Goal: Answer question/provide support: Share knowledge or assist other users

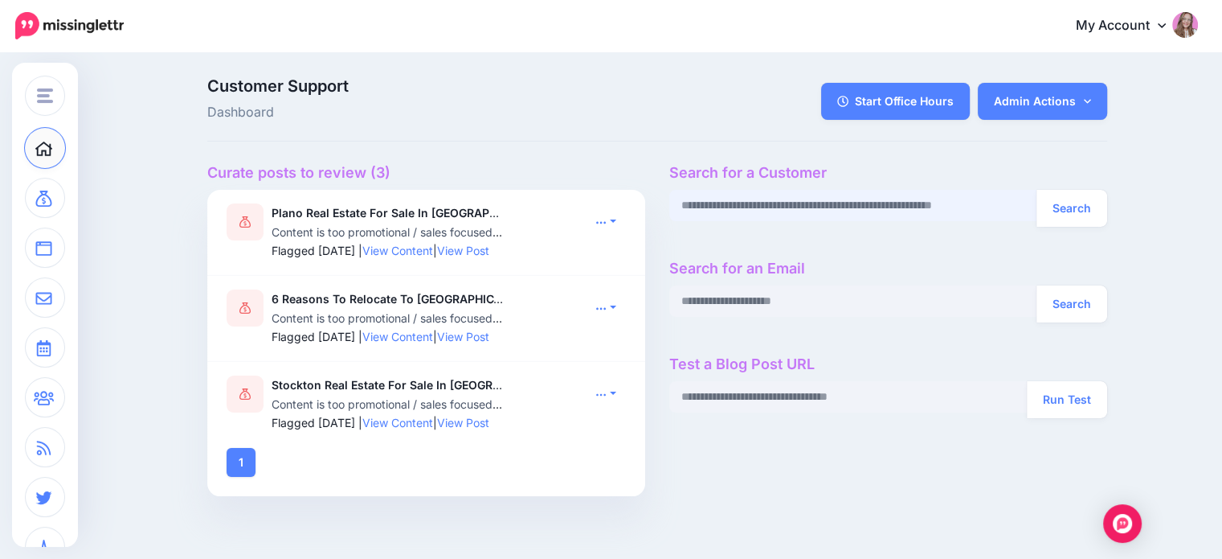
click at [755, 205] on input "text" at bounding box center [853, 205] width 368 height 31
paste input "**********"
type input "**********"
click at [866, 197] on button "Search" at bounding box center [1072, 208] width 71 height 37
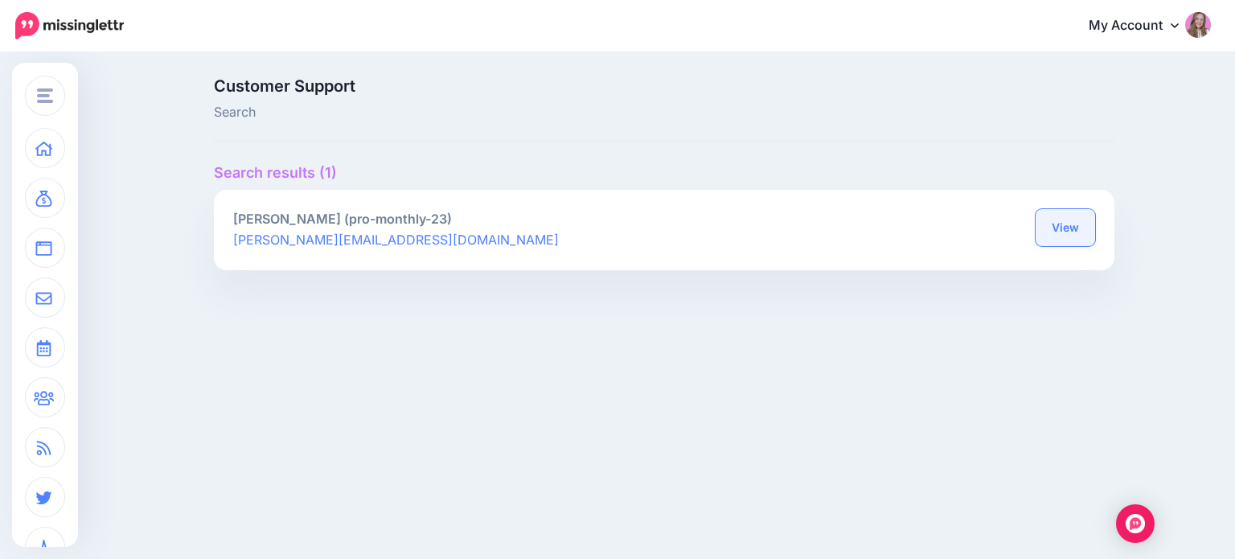
click at [1083, 230] on link "View" at bounding box center [1064, 227] width 59 height 37
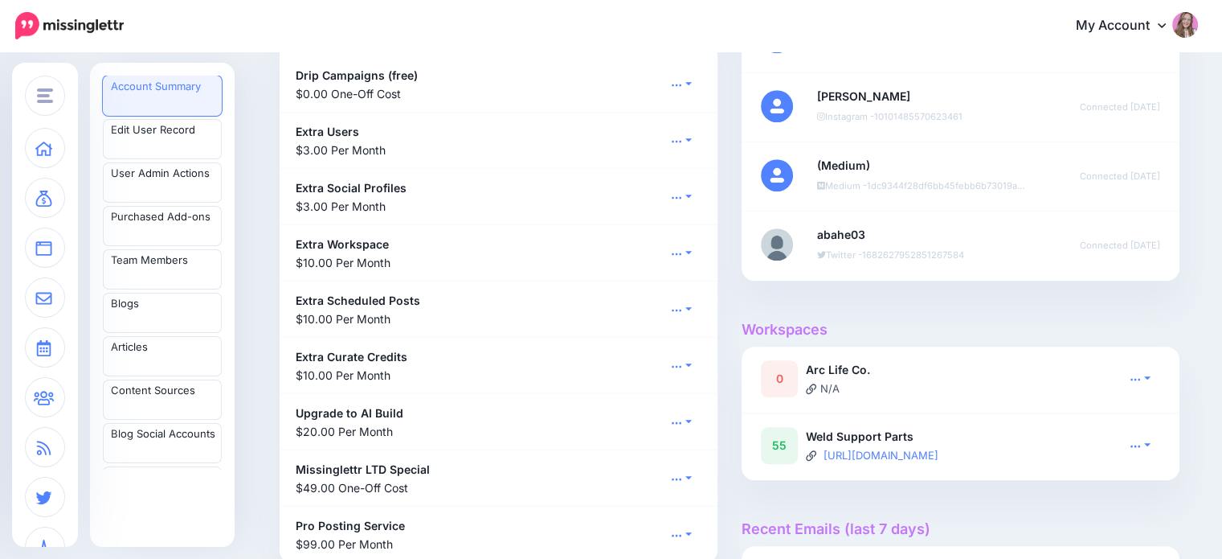
scroll to position [1206, 0]
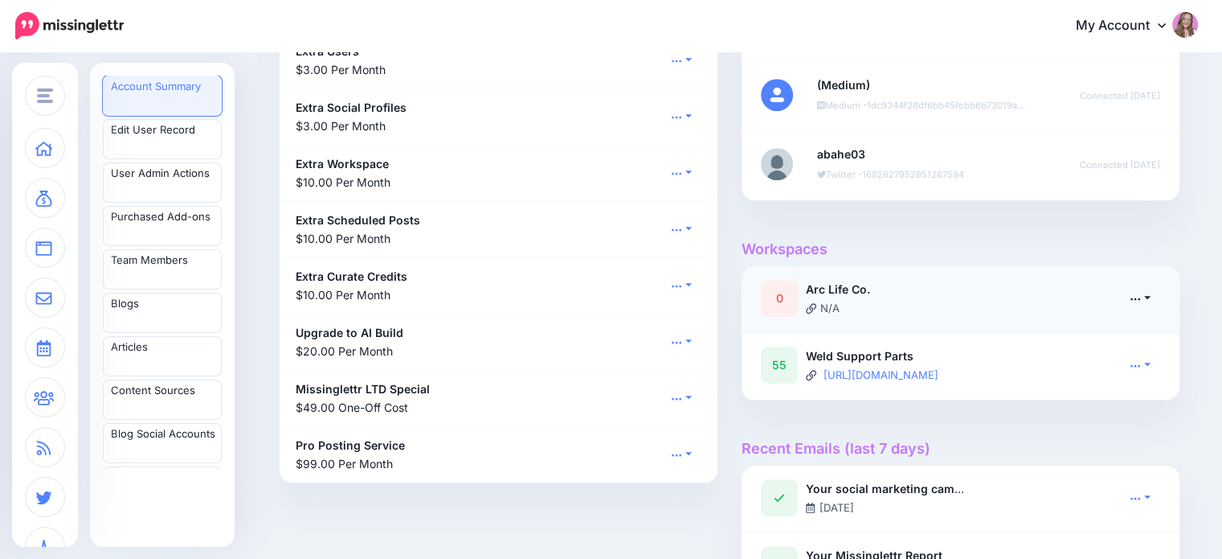
click at [1155, 300] on link at bounding box center [1140, 297] width 40 height 23
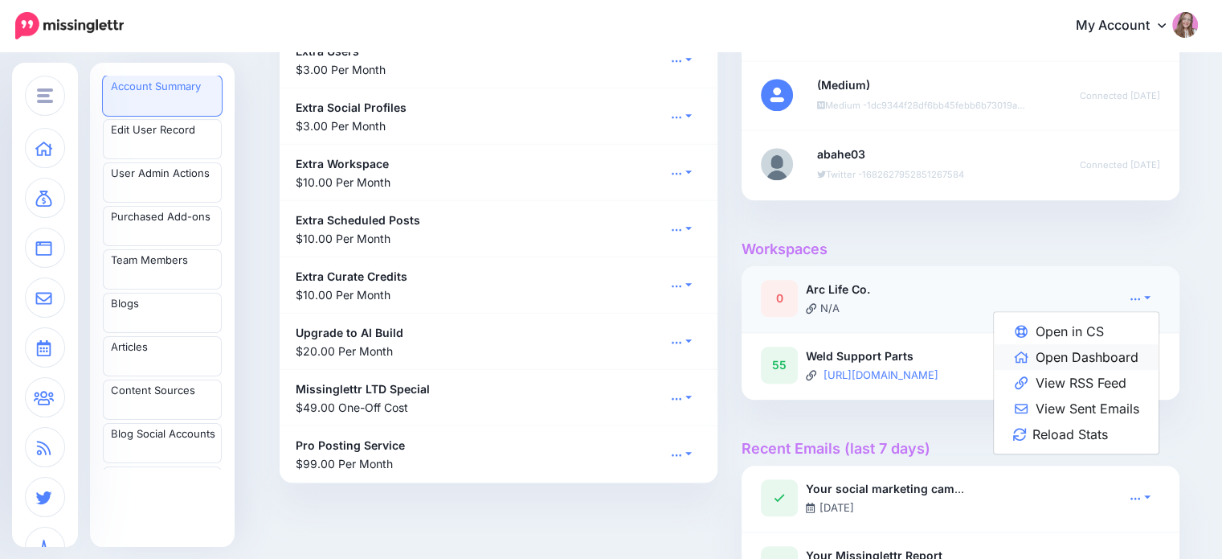
click at [1119, 346] on link "Open Dashboard" at bounding box center [1076, 357] width 165 height 26
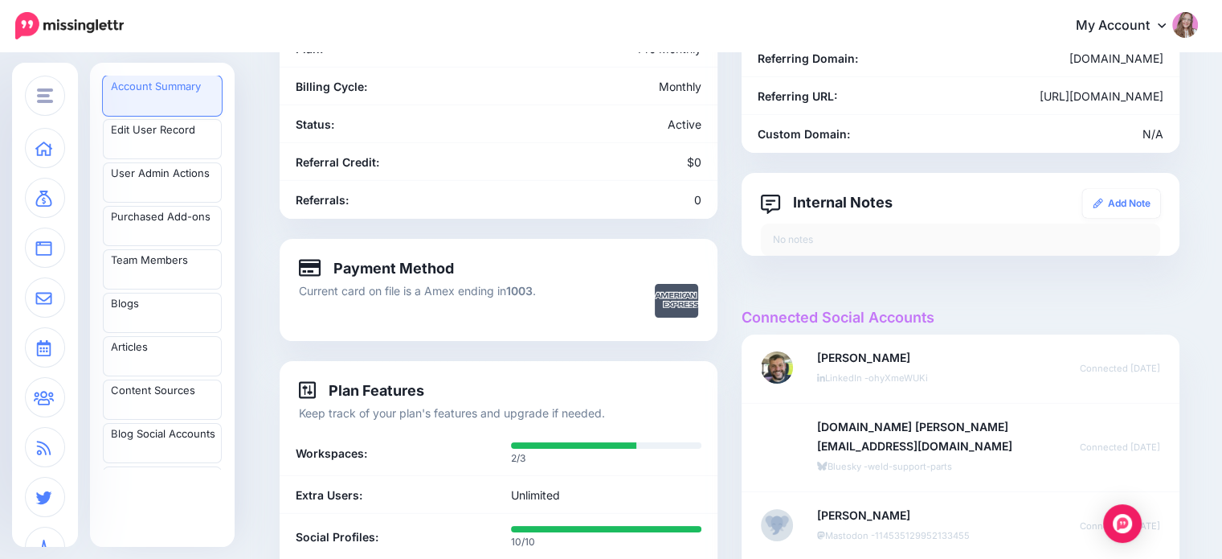
scroll to position [0, 0]
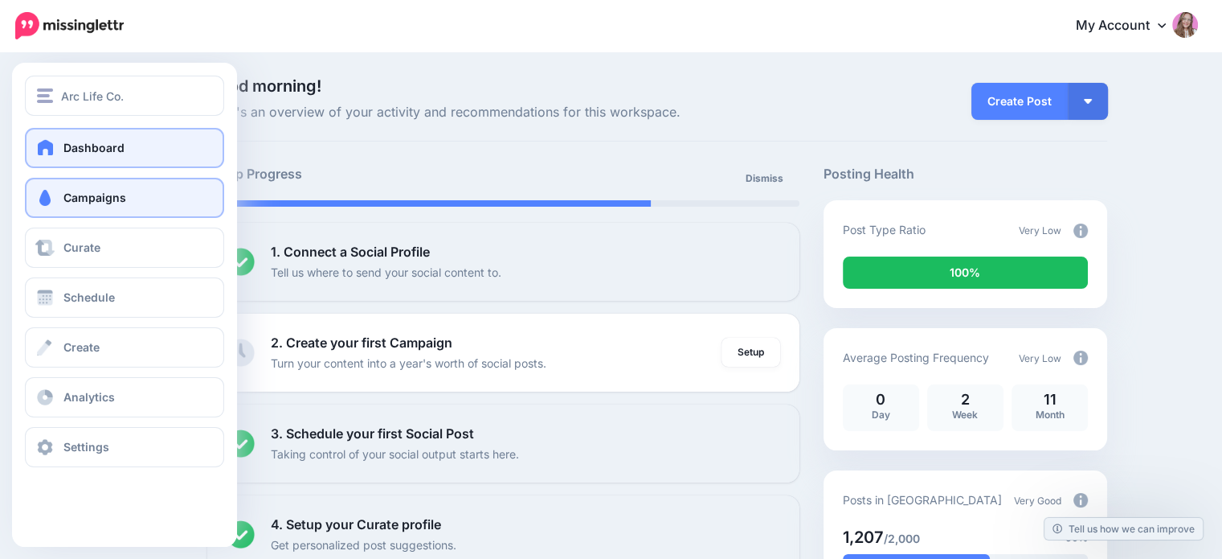
click at [64, 213] on link "Campaigns" at bounding box center [124, 198] width 199 height 40
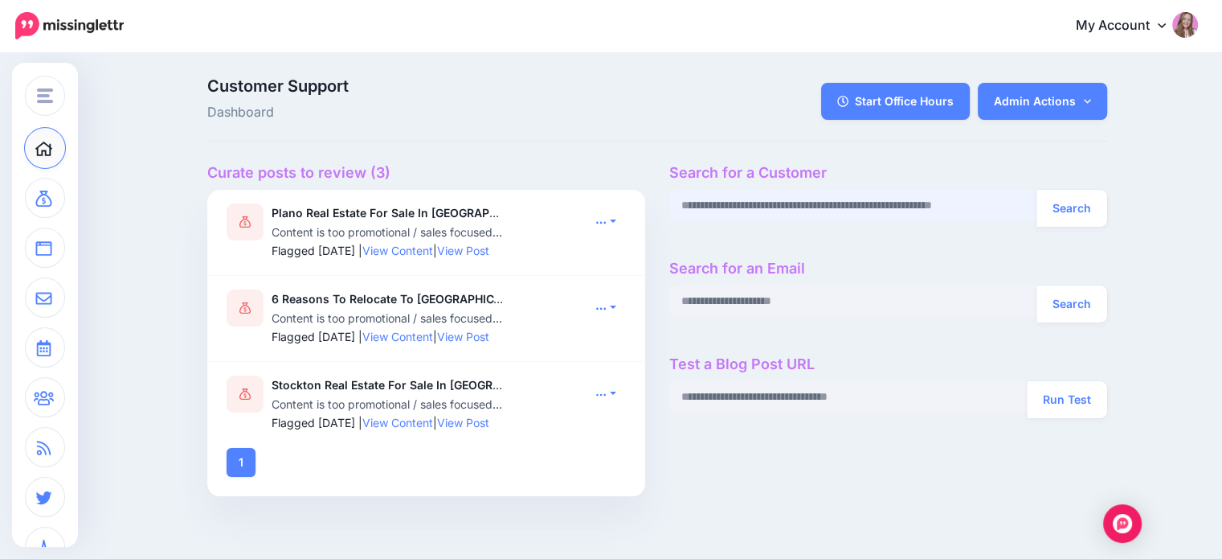
paste input "**********"
type input "**********"
click at [1080, 202] on button "Search" at bounding box center [1072, 208] width 71 height 37
click at [1083, 214] on button "Search" at bounding box center [1072, 208] width 71 height 37
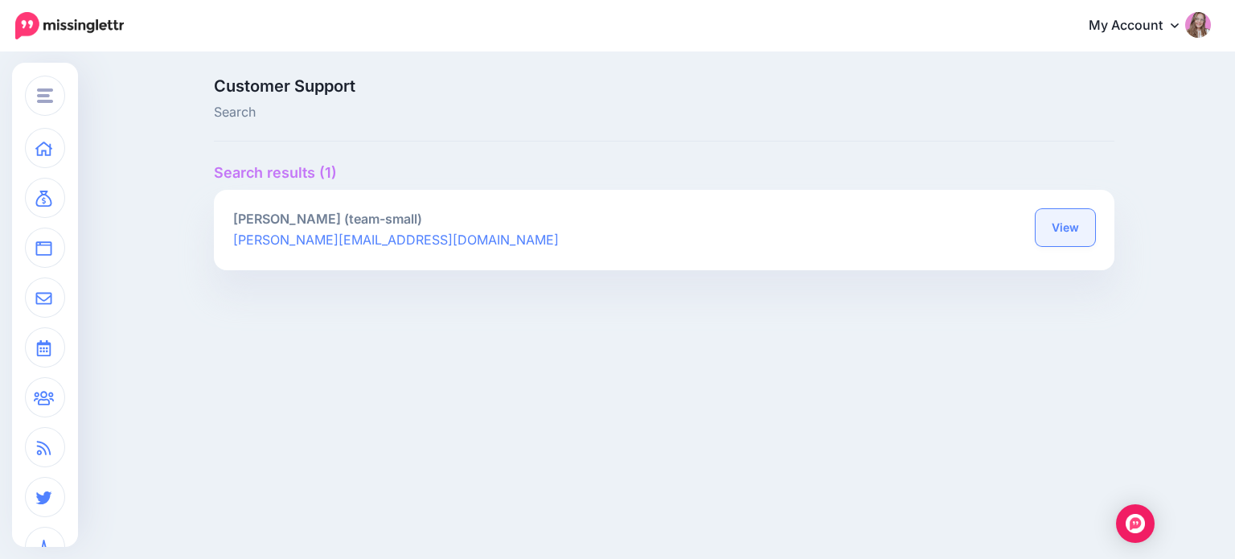
click at [1061, 230] on link "View" at bounding box center [1064, 227] width 59 height 37
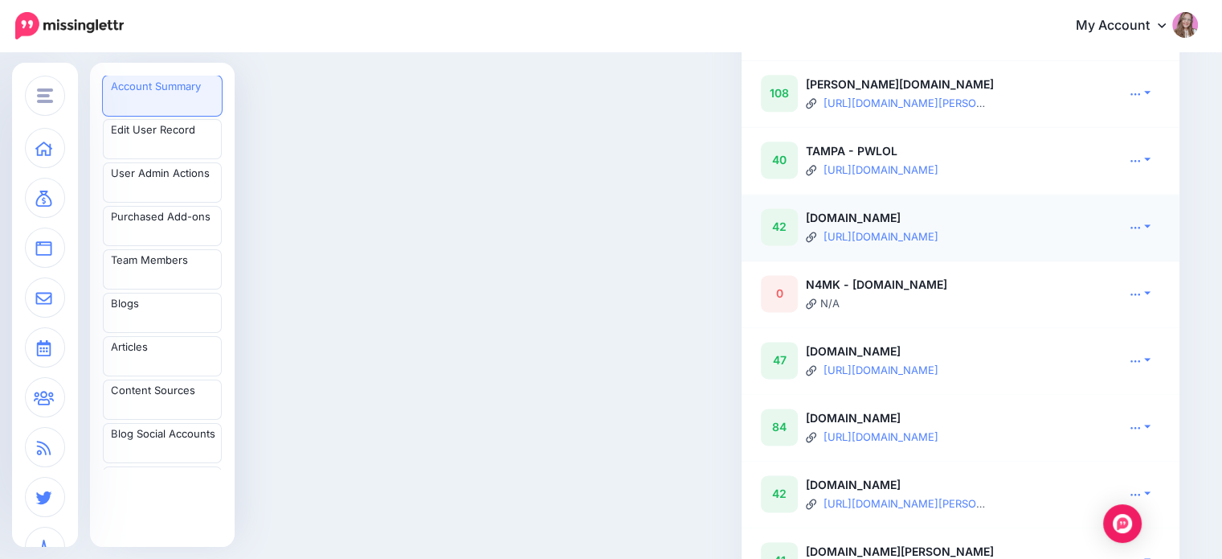
scroll to position [2170, 0]
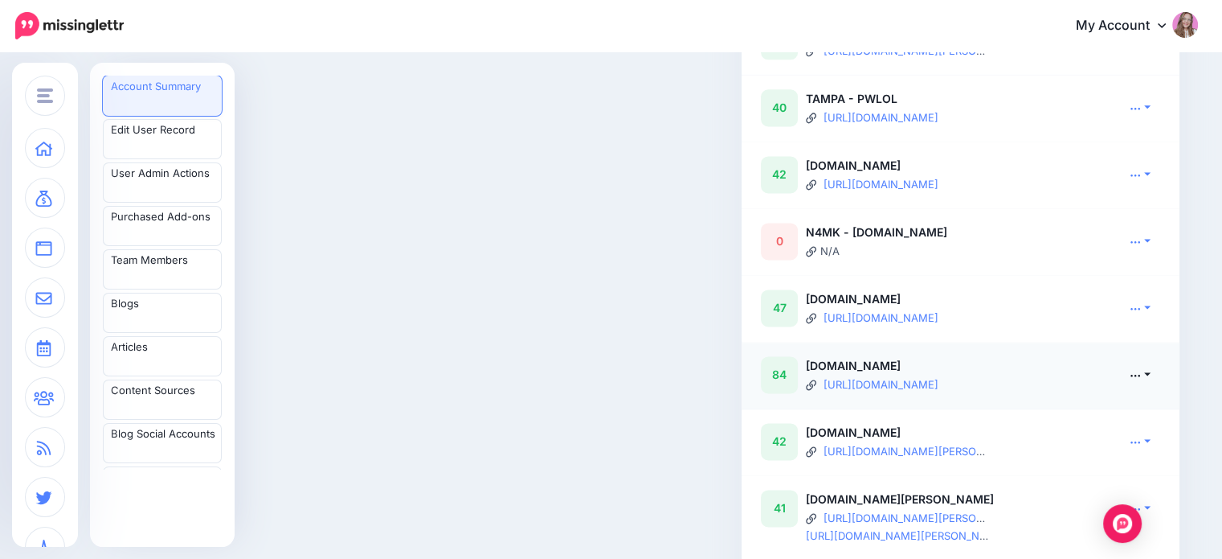
click at [1127, 386] on link at bounding box center [1140, 373] width 40 height 23
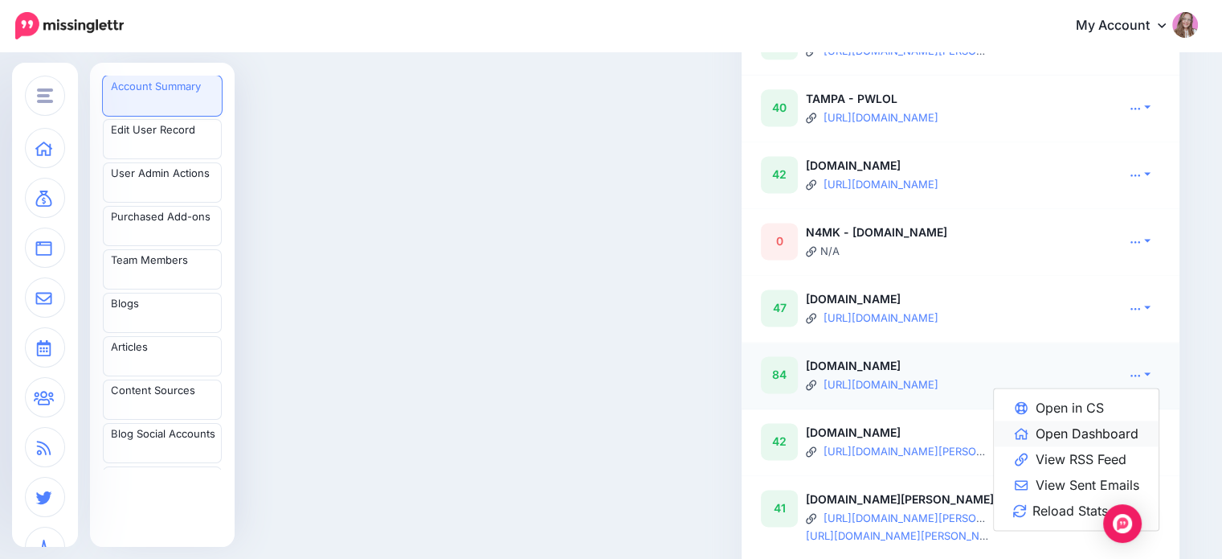
click at [1108, 446] on link "Open Dashboard" at bounding box center [1076, 433] width 165 height 26
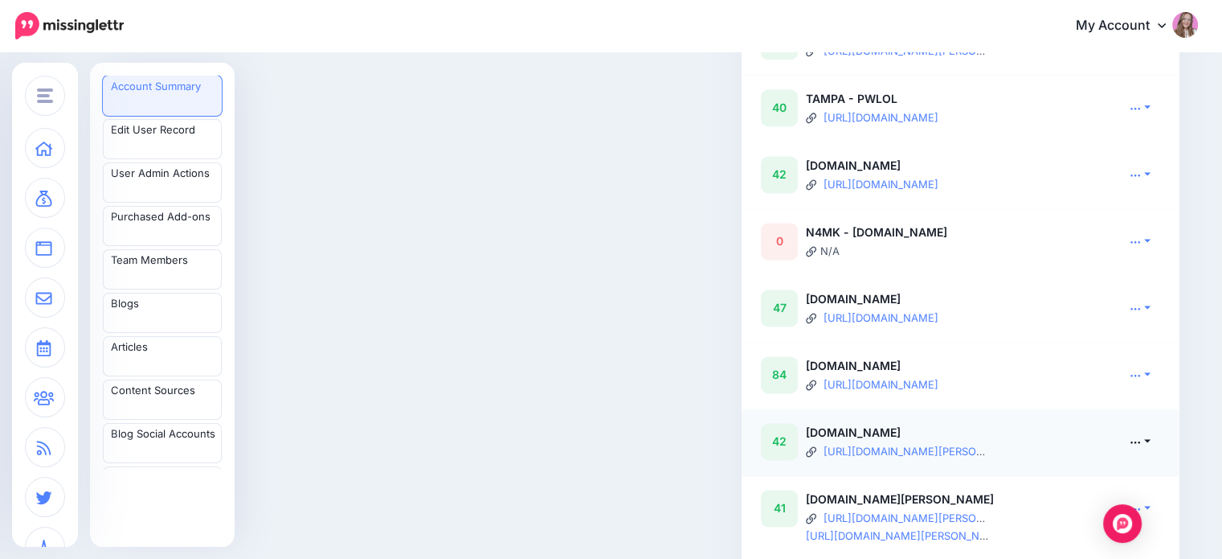
click at [1152, 452] on link at bounding box center [1140, 440] width 40 height 23
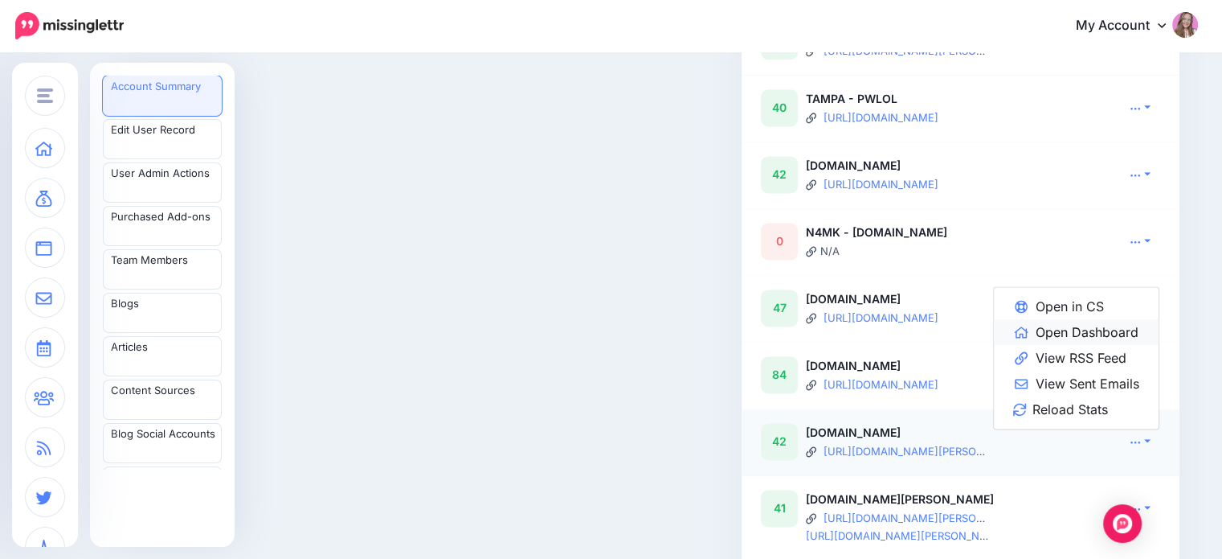
click at [1085, 345] on link "Open Dashboard" at bounding box center [1076, 332] width 165 height 26
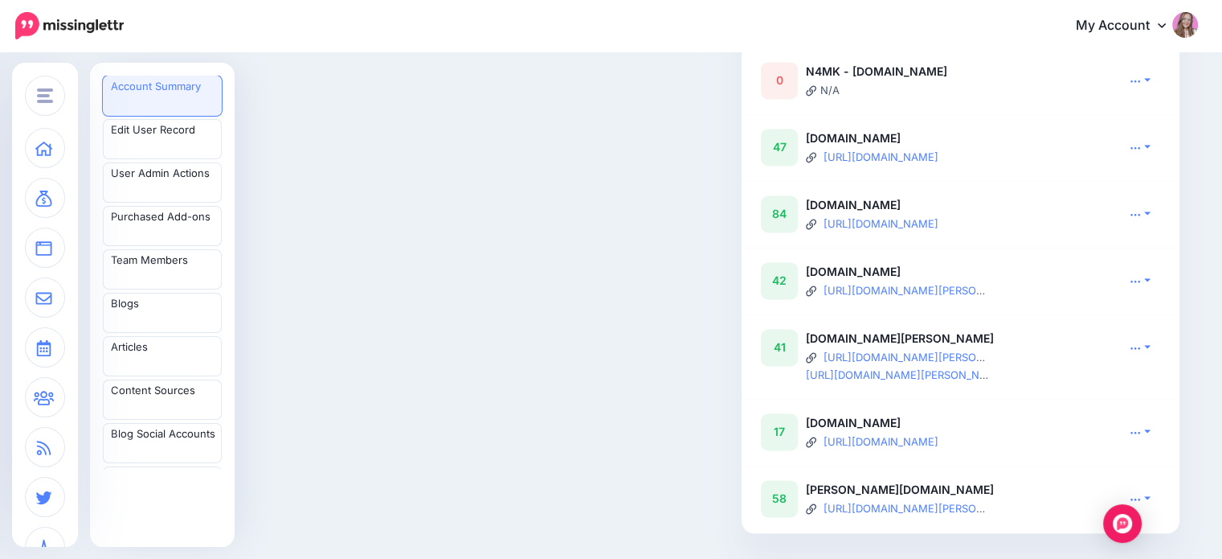
scroll to position [2411, 0]
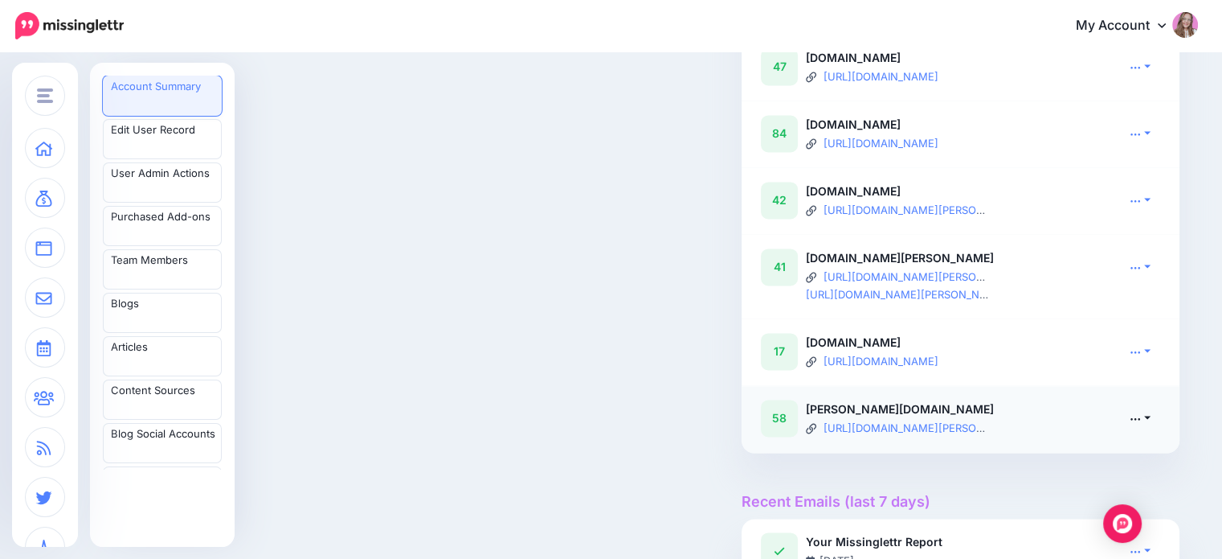
click at [1136, 424] on icon at bounding box center [1135, 417] width 11 height 11
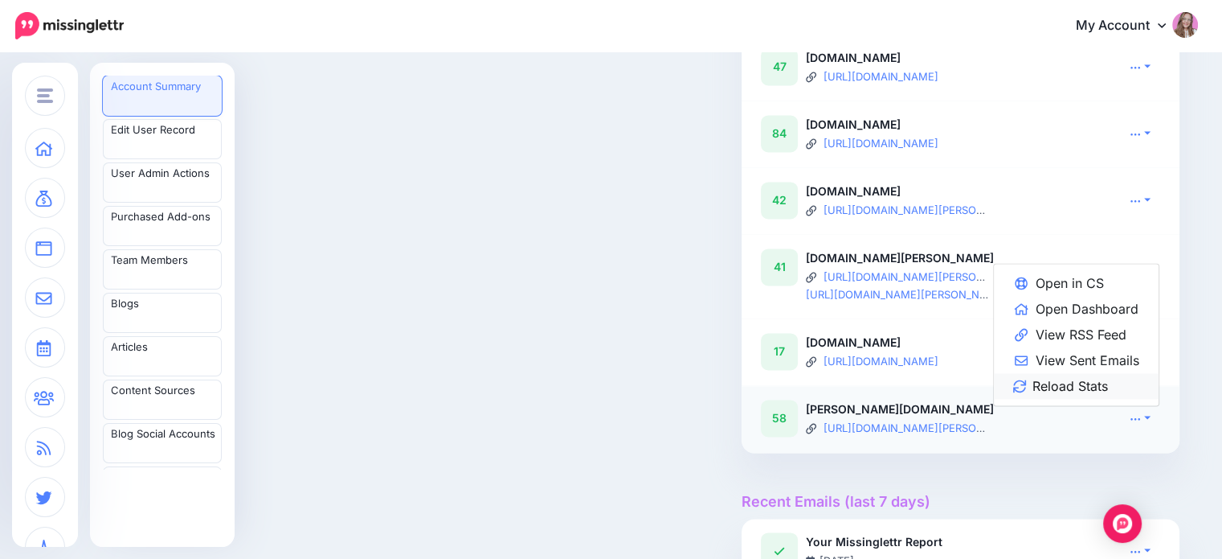
click at [1083, 393] on link "Reload Stats" at bounding box center [1076, 386] width 165 height 26
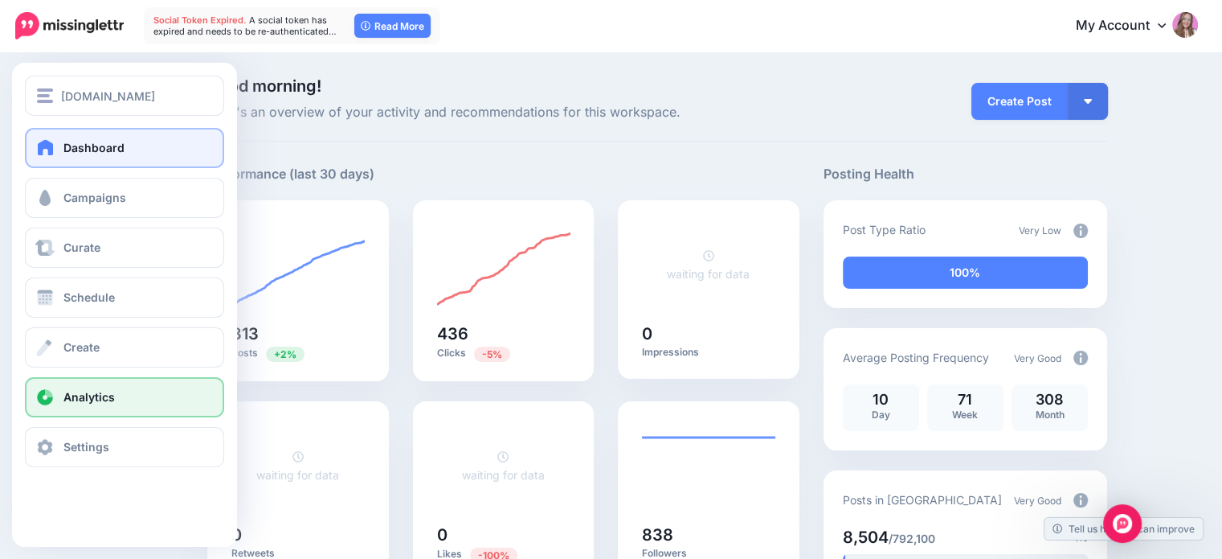
click at [61, 401] on link "Analytics" at bounding box center [124, 397] width 199 height 40
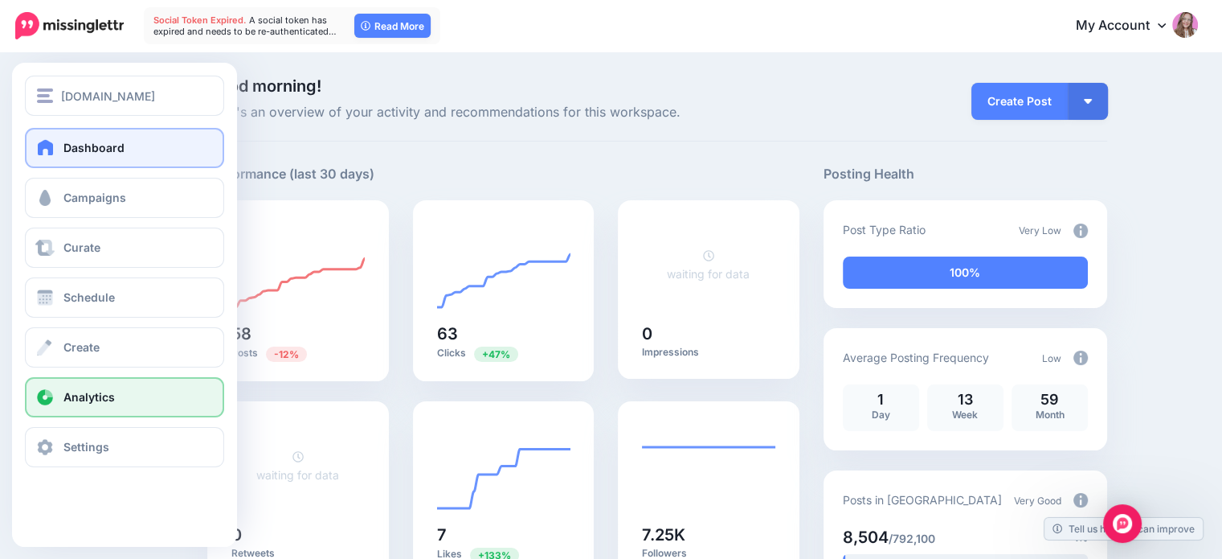
click at [64, 391] on span "Analytics" at bounding box center [88, 397] width 51 height 14
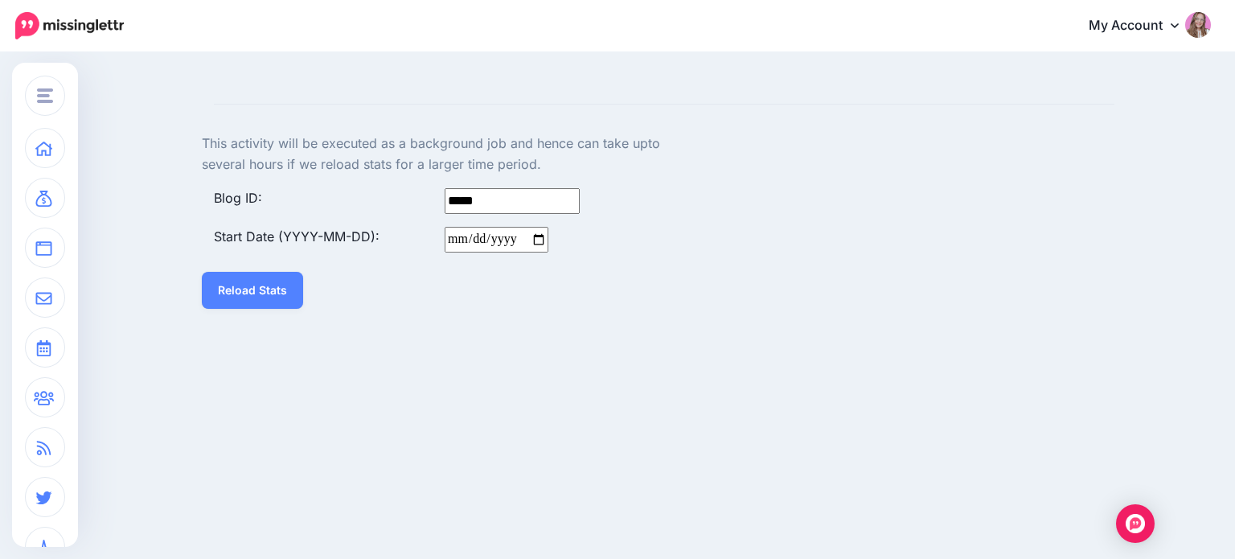
click at [453, 239] on input "Start Date (YYYY-MM-DD):" at bounding box center [496, 240] width 104 height 26
type input "**********"
click at [283, 280] on button "Reload Stats" at bounding box center [252, 290] width 101 height 37
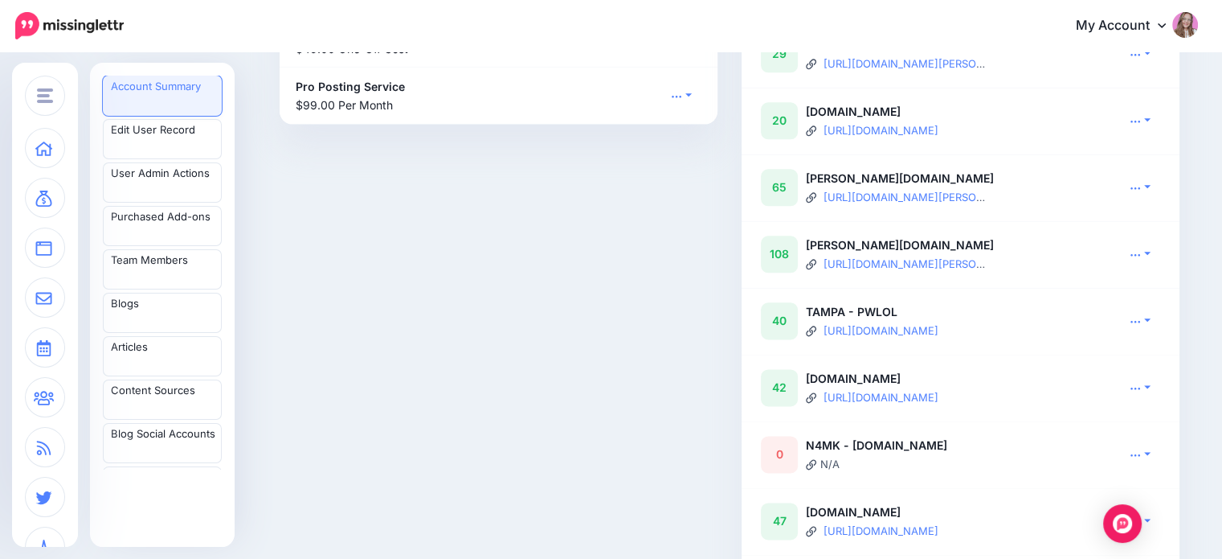
scroll to position [1929, 0]
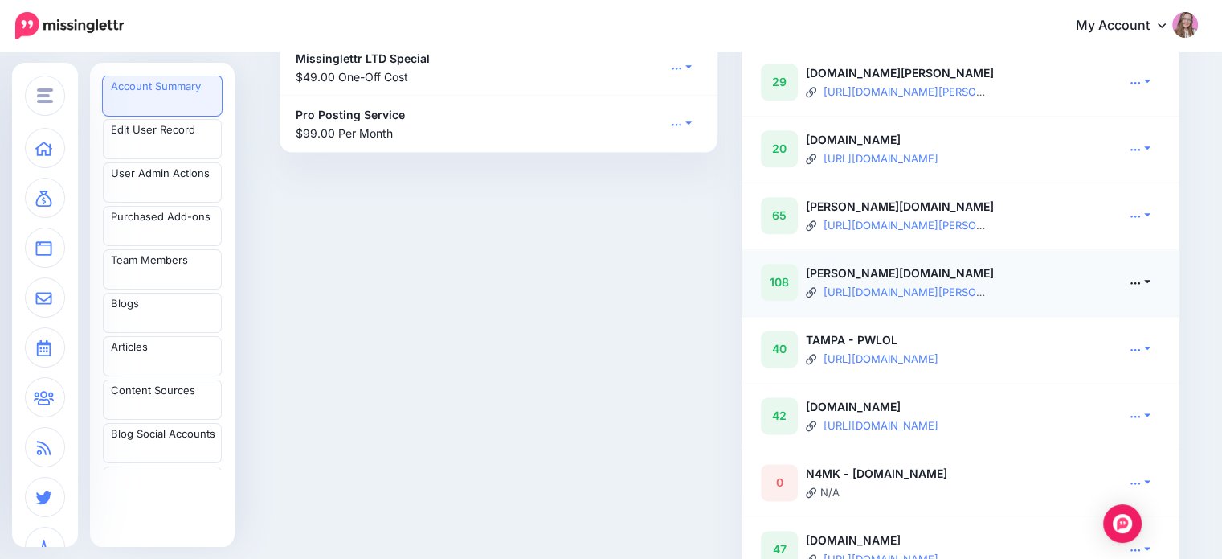
click at [1130, 288] on link at bounding box center [1140, 281] width 40 height 23
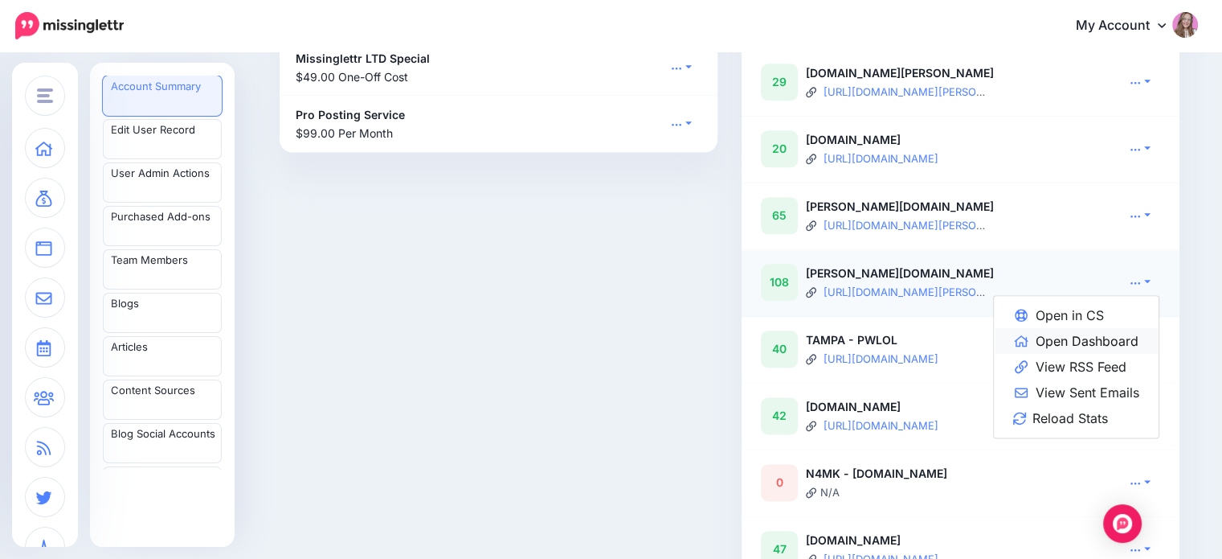
click at [1116, 354] on link "Open Dashboard" at bounding box center [1076, 341] width 165 height 26
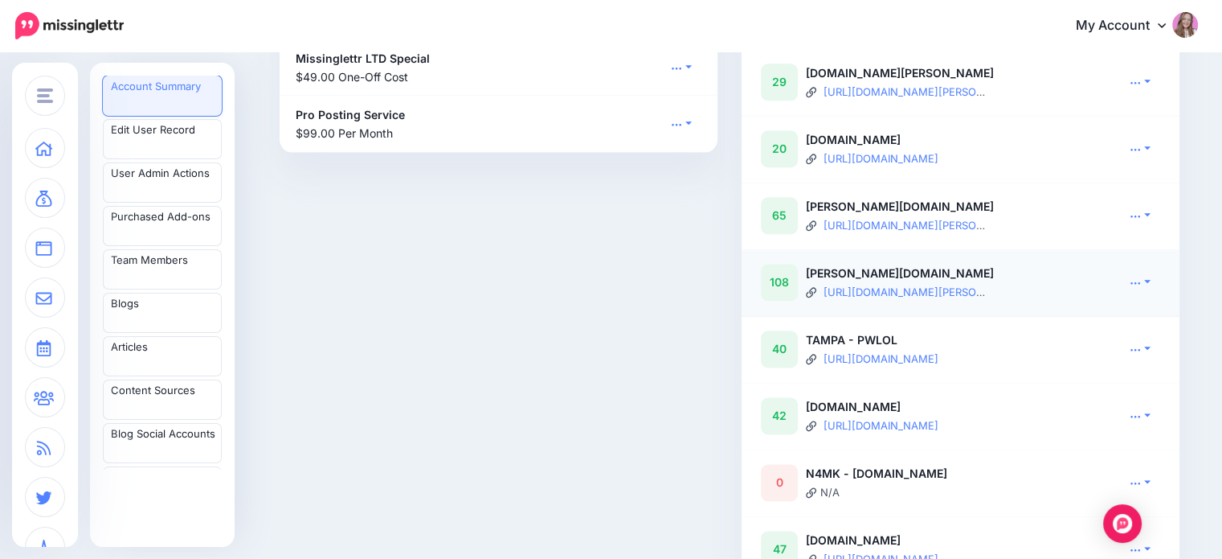
click at [1169, 299] on div "Open in CS Open Dashboard View RSS Feed View Sent Emails Reload Stats" at bounding box center [1120, 282] width 106 height 37
click at [1157, 293] on link at bounding box center [1140, 281] width 40 height 23
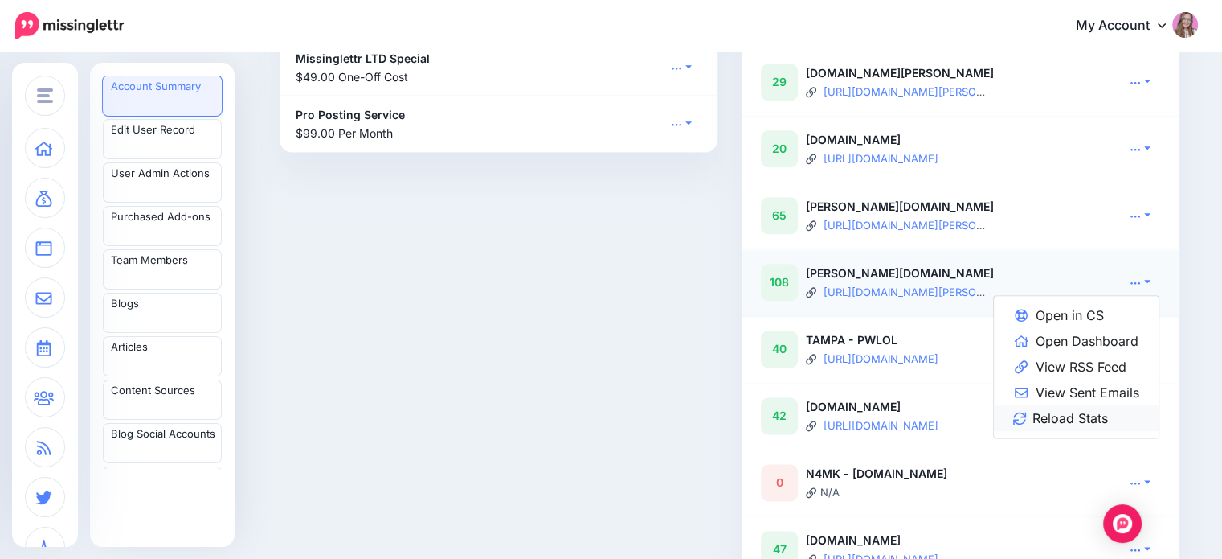
click at [1119, 430] on link "Reload Stats" at bounding box center [1076, 418] width 165 height 26
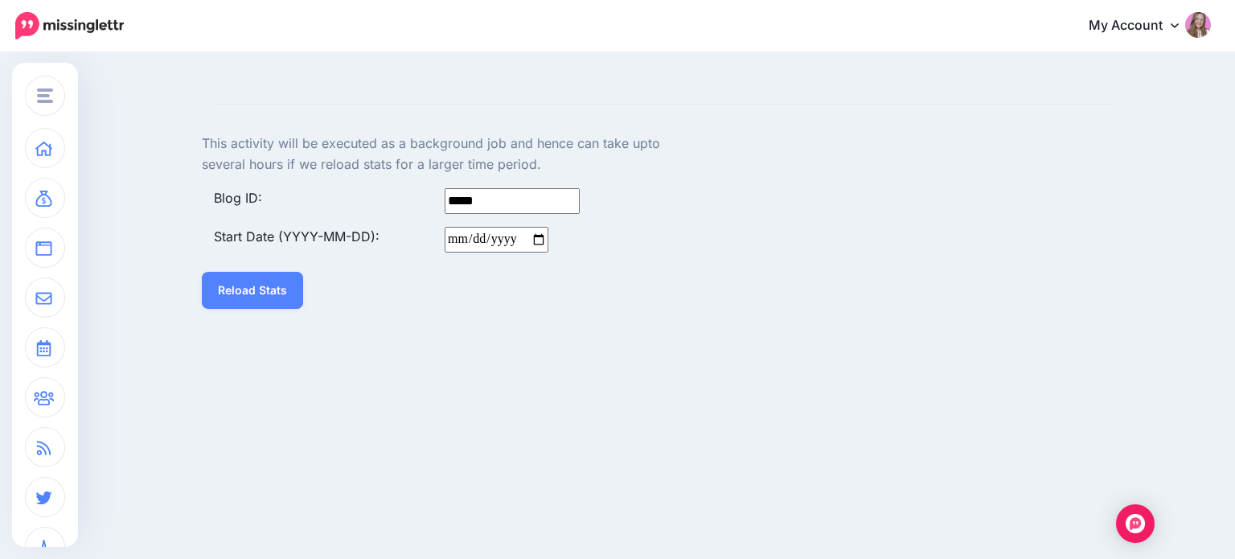
click at [444, 240] on div at bounding box center [547, 240] width 231 height 26
click at [448, 241] on input "Start Date (YYYY-MM-DD):" at bounding box center [496, 240] width 104 height 26
type input "**********"
click at [238, 287] on button "Reload Stats" at bounding box center [252, 290] width 101 height 37
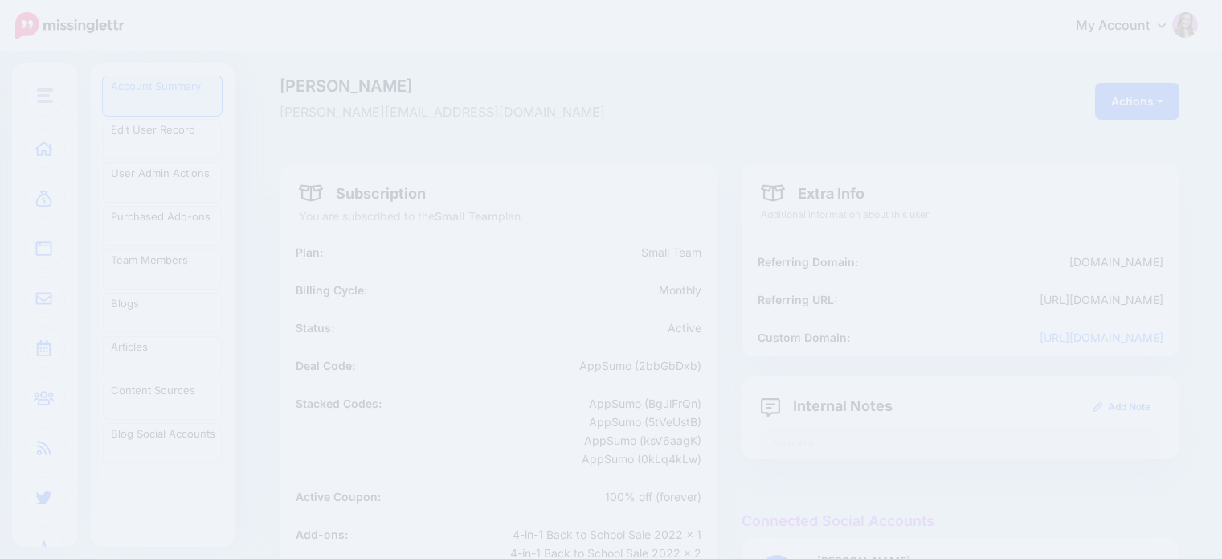
scroll to position [1929, 0]
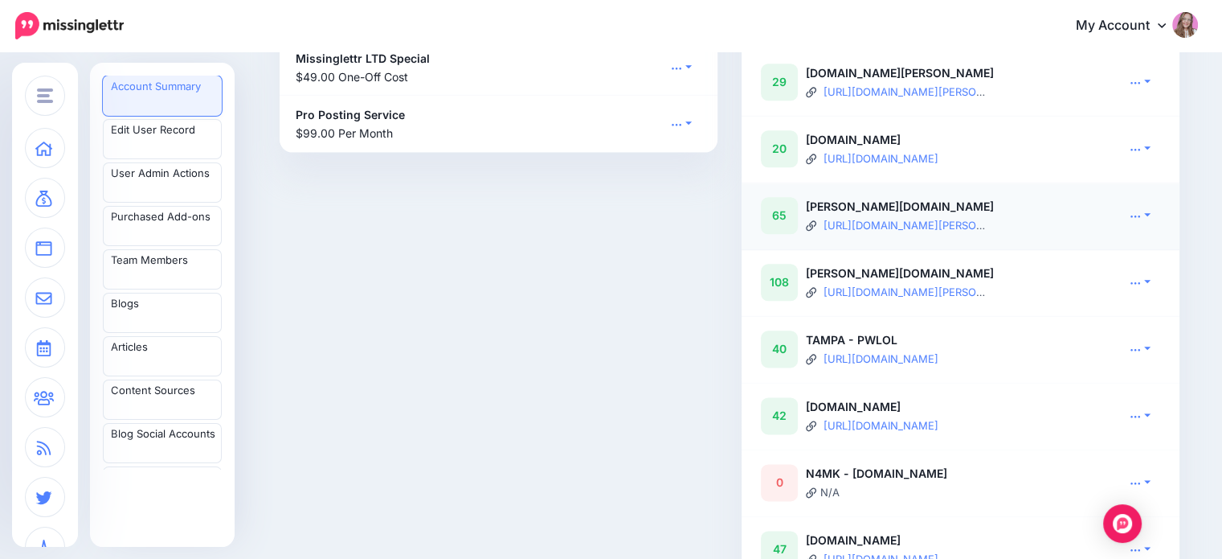
click at [1158, 205] on div at bounding box center [1120, 201] width 82 height 8
click at [1141, 227] on link at bounding box center [1140, 214] width 40 height 23
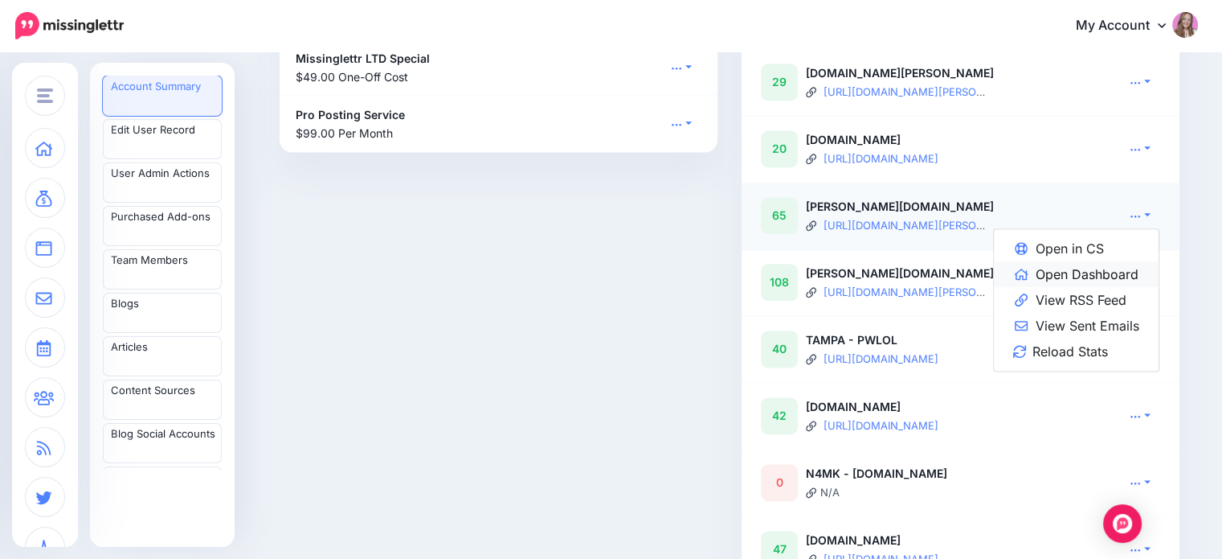
click at [1115, 280] on link "Open Dashboard" at bounding box center [1076, 274] width 165 height 26
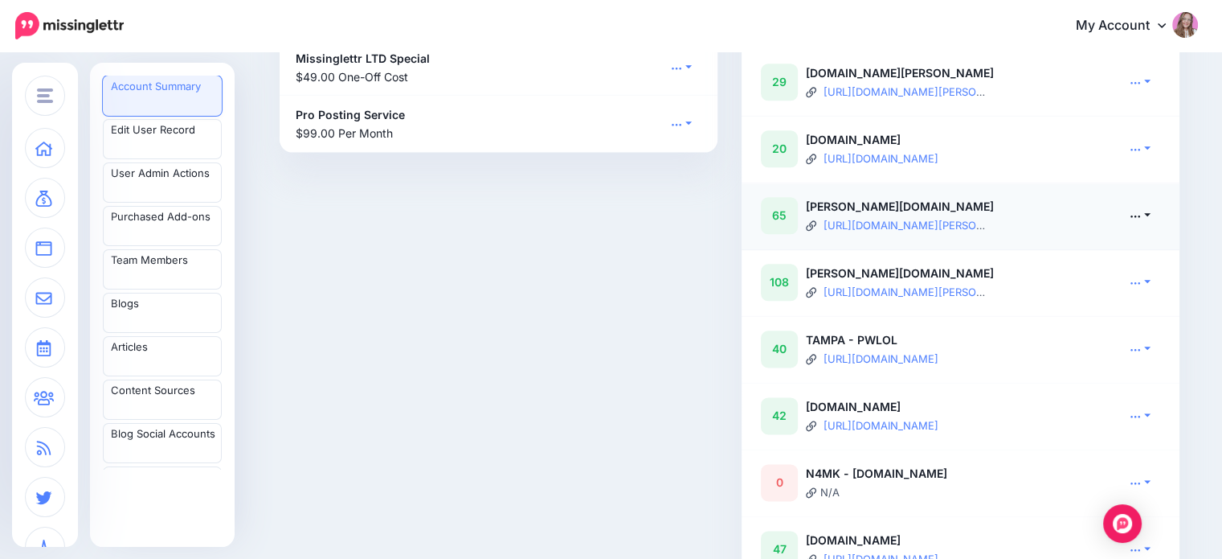
click at [1149, 227] on link at bounding box center [1140, 214] width 40 height 23
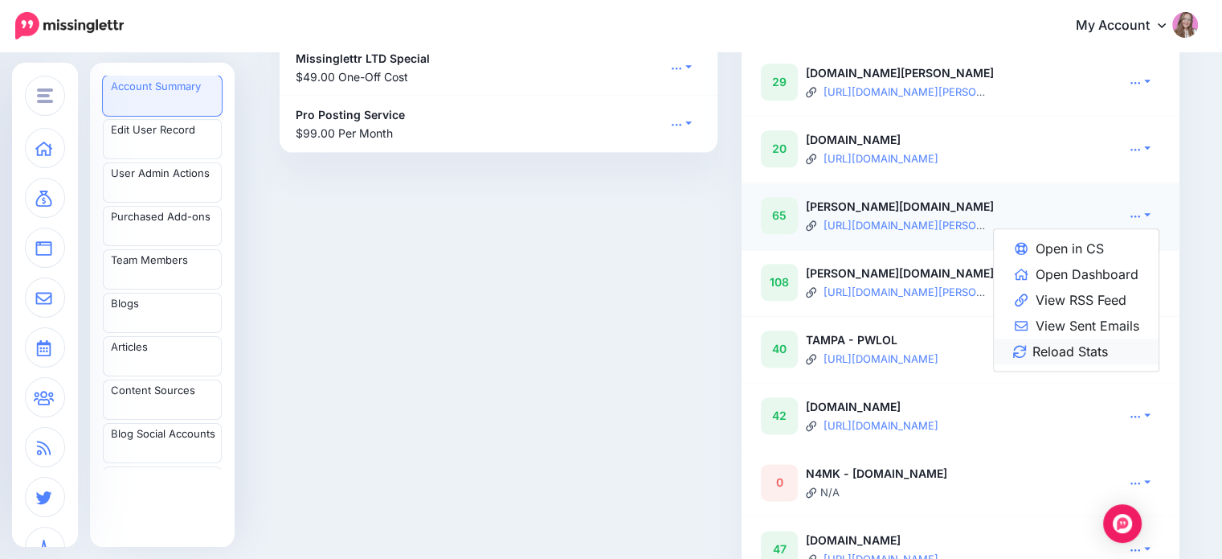
click at [1099, 362] on link "Reload Stats" at bounding box center [1076, 351] width 165 height 26
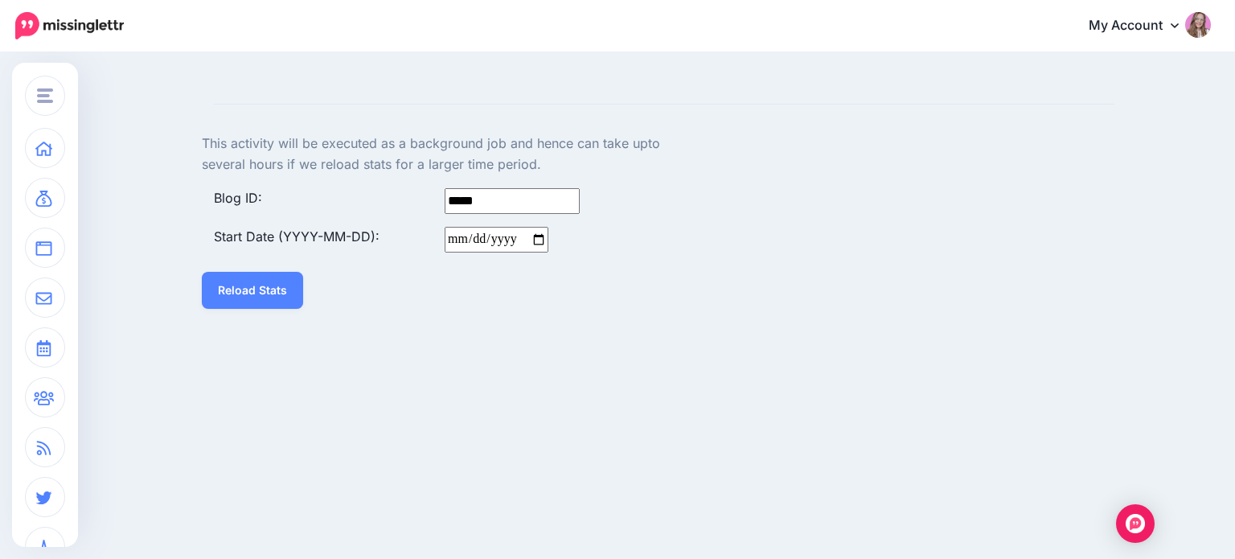
click at [452, 236] on input "Start Date (YYYY-MM-DD):" at bounding box center [496, 240] width 104 height 26
type input "**********"
click at [244, 280] on button "Reload Stats" at bounding box center [252, 290] width 101 height 37
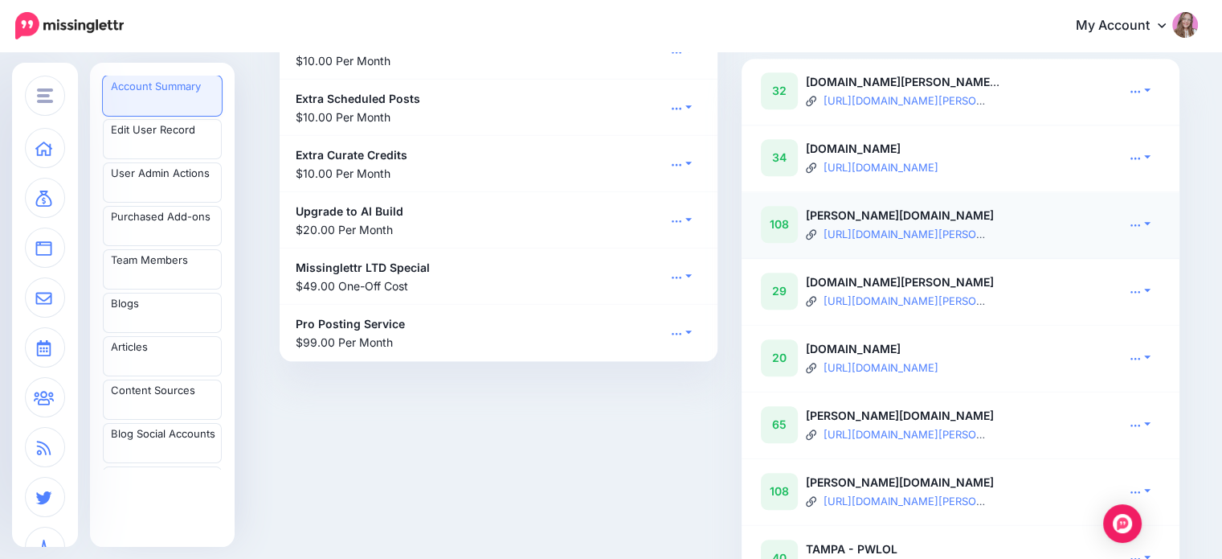
scroll to position [1710, 0]
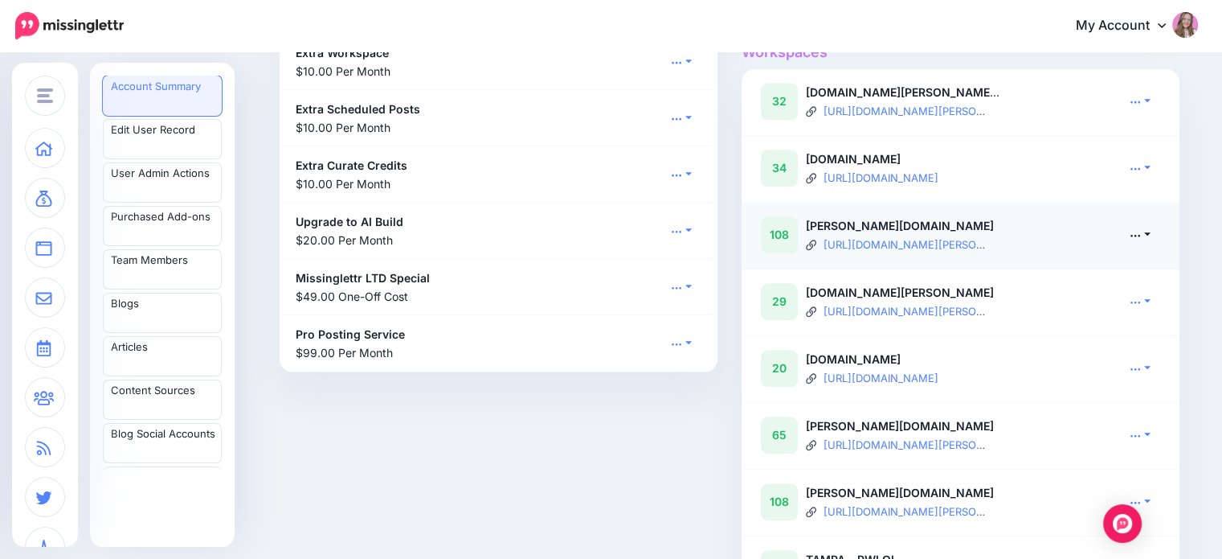
click at [1144, 246] on link at bounding box center [1140, 234] width 40 height 23
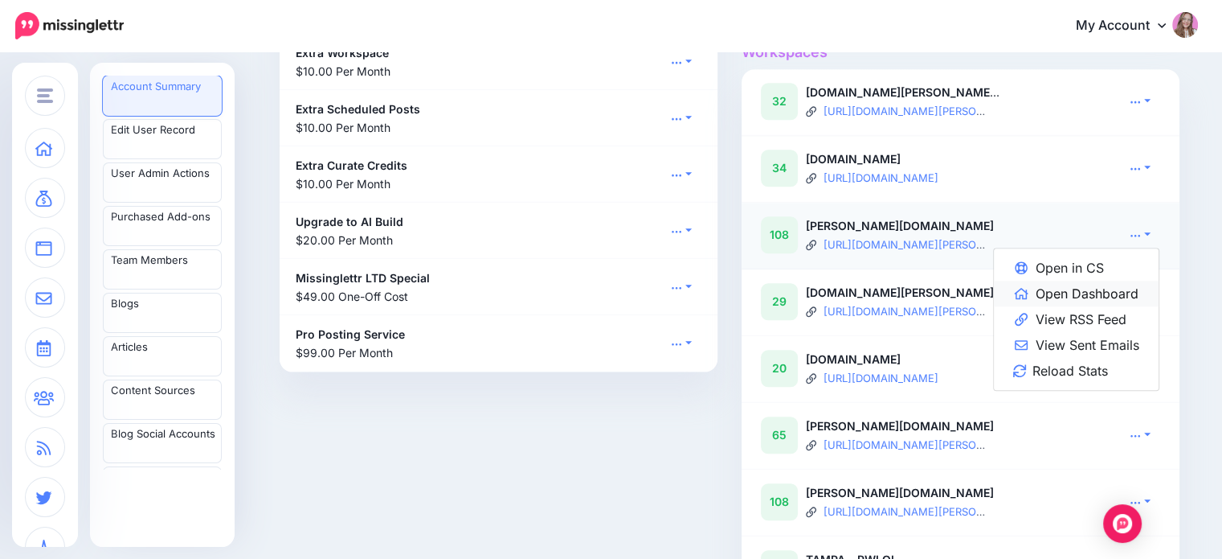
click at [1122, 305] on link "Open Dashboard" at bounding box center [1076, 293] width 165 height 26
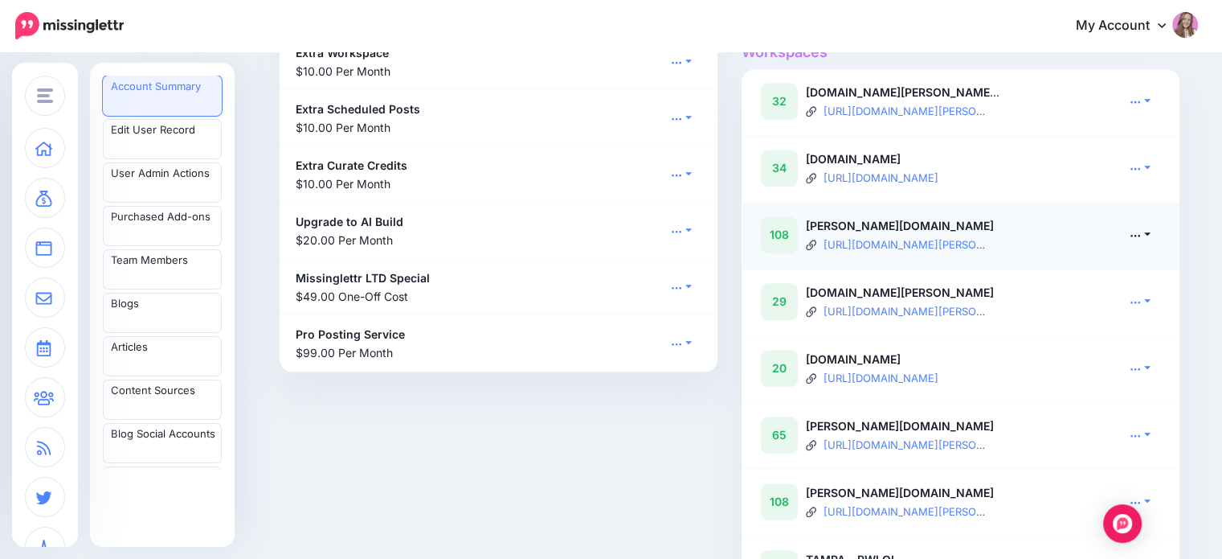
click at [1141, 240] on icon at bounding box center [1135, 234] width 11 height 11
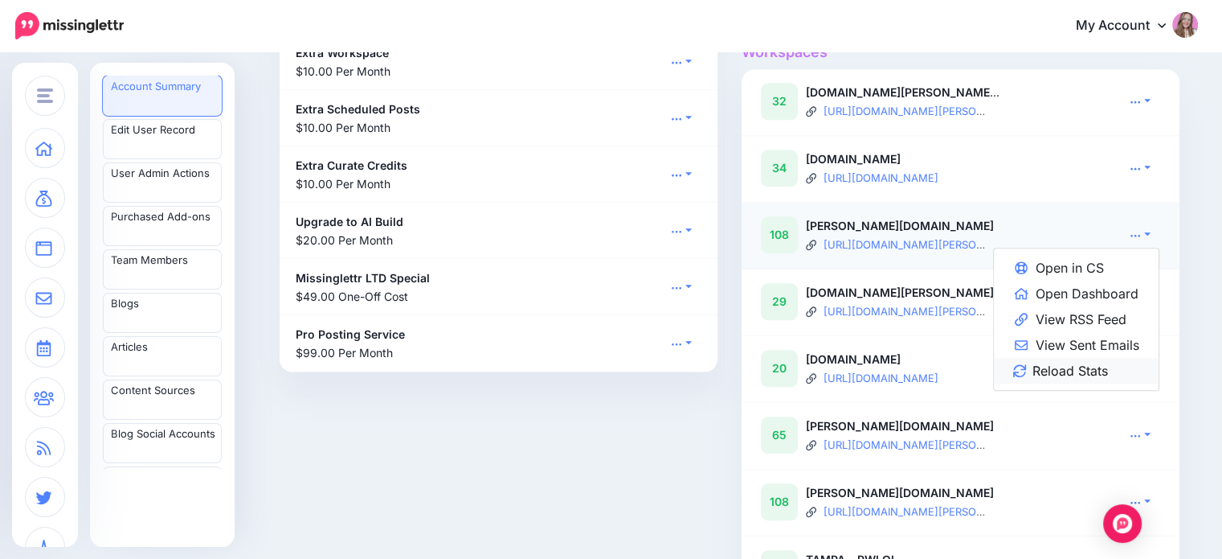
click at [1093, 382] on link "Reload Stats" at bounding box center [1076, 371] width 165 height 26
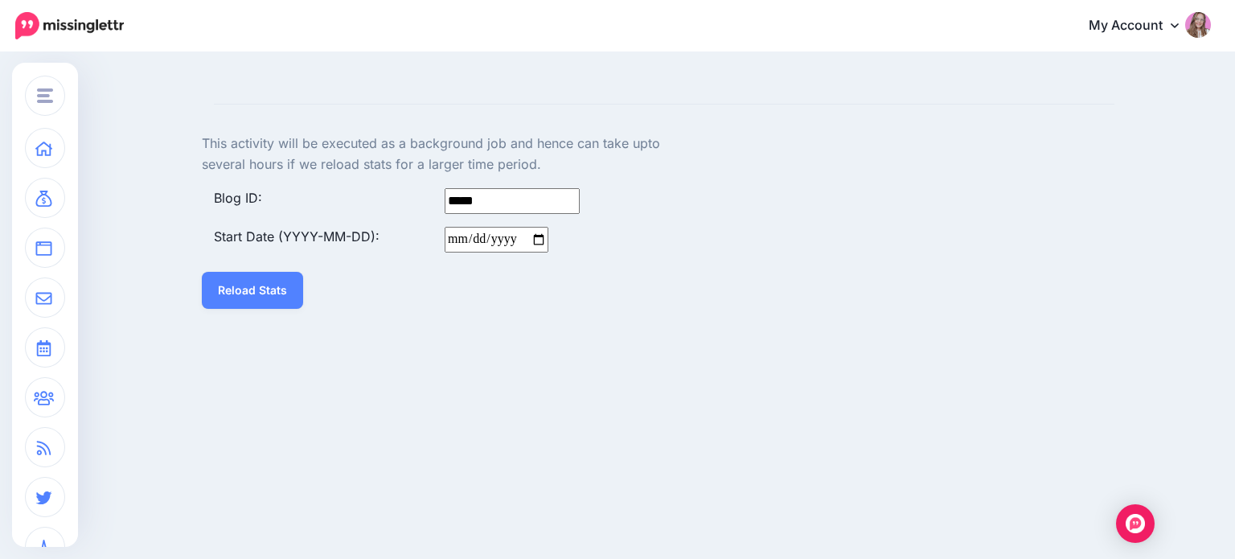
click at [454, 235] on input "Start Date (YYYY-MM-DD):" at bounding box center [496, 240] width 104 height 26
type input "**********"
click at [215, 295] on button "Reload Stats" at bounding box center [252, 290] width 101 height 37
